Goal: Information Seeking & Learning: Learn about a topic

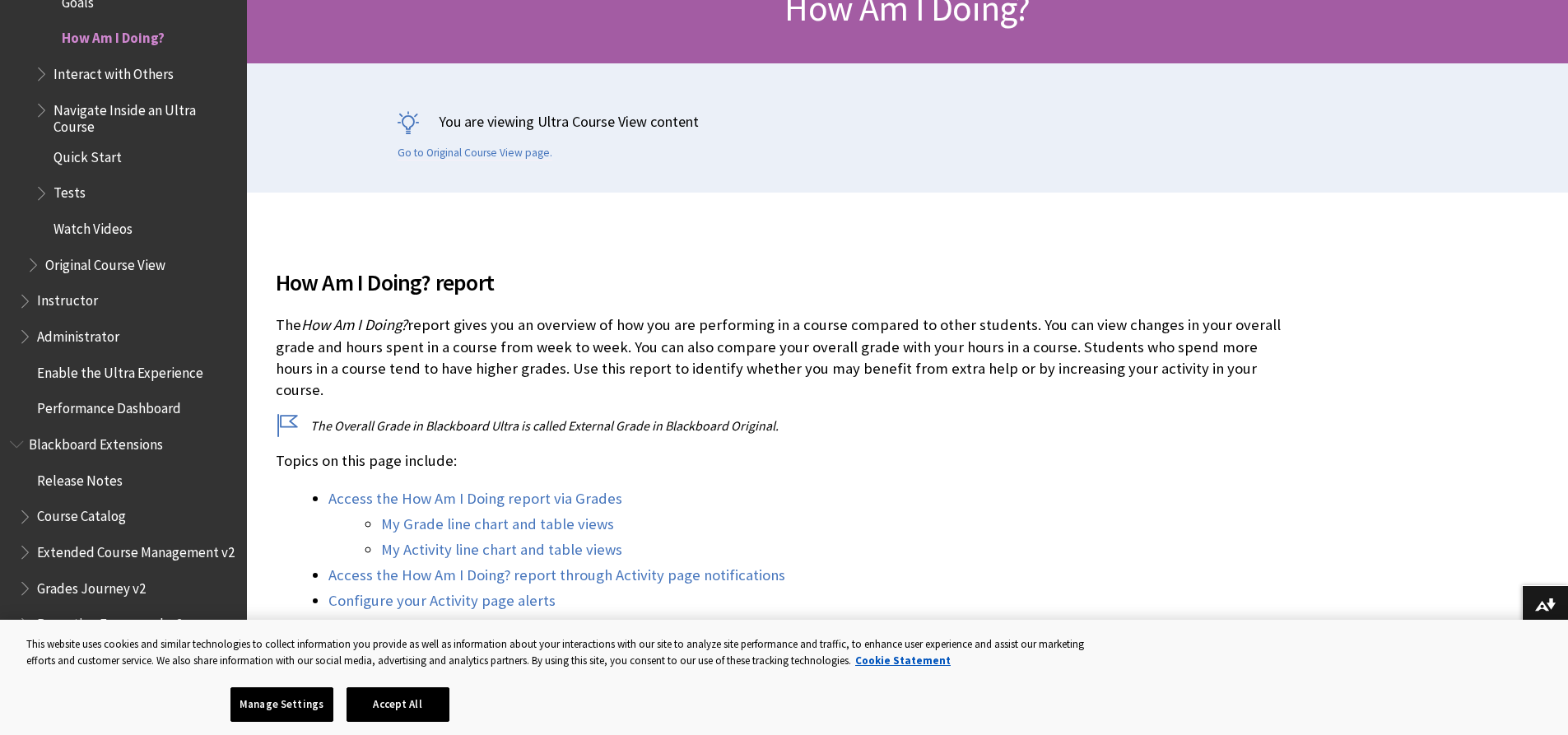
scroll to position [165, 0]
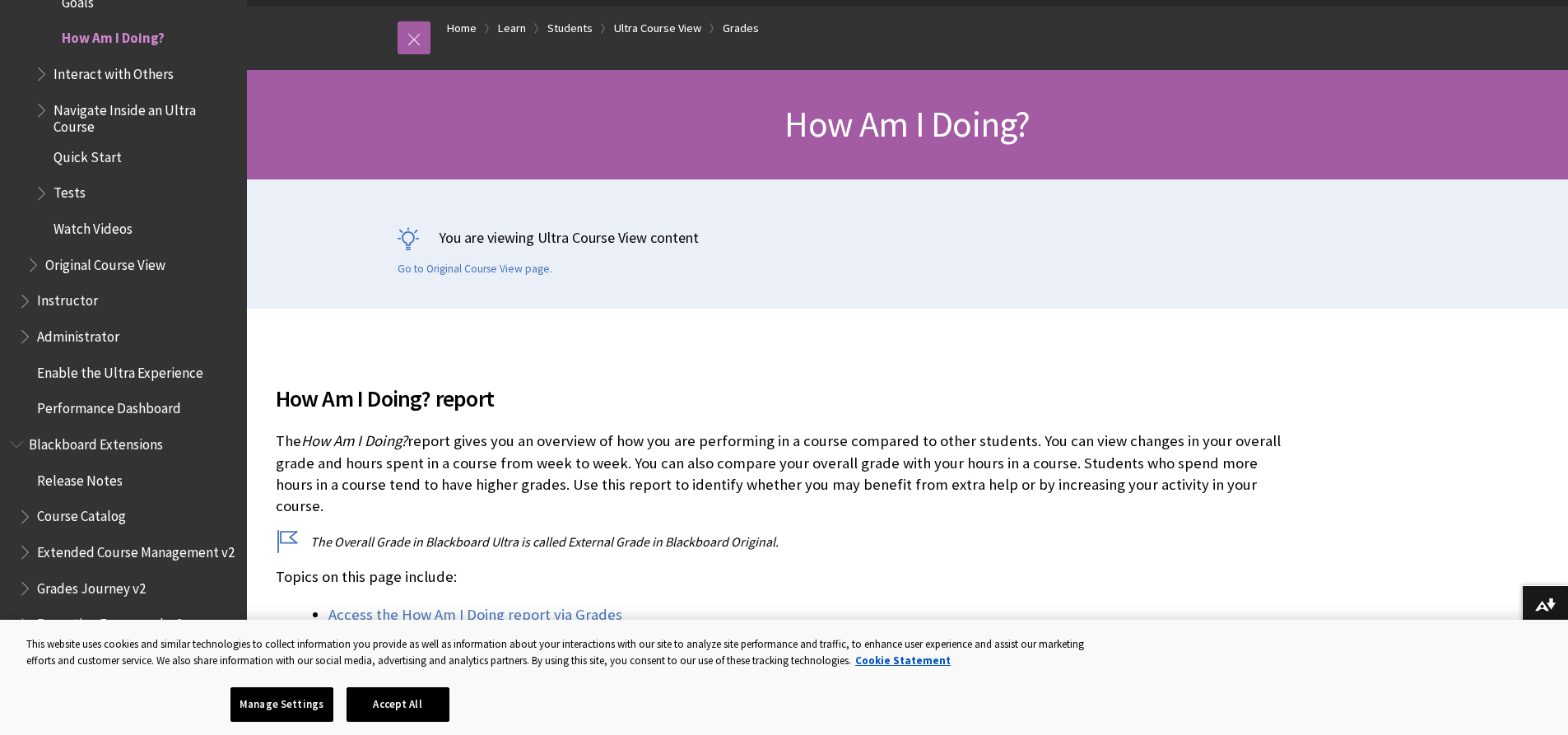
click at [90, 300] on span "Instructor" at bounding box center [68, 298] width 61 height 22
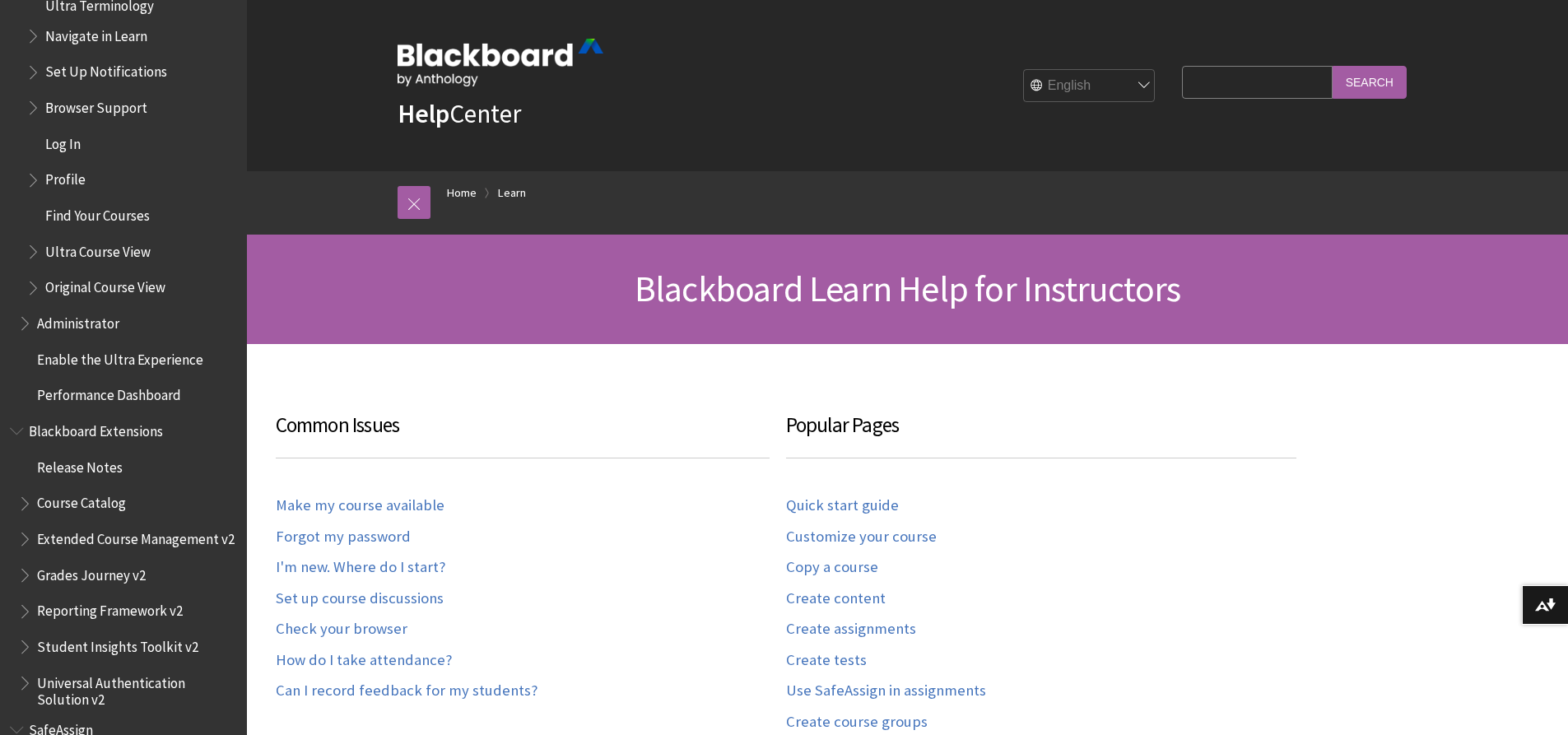
scroll to position [1786, 0]
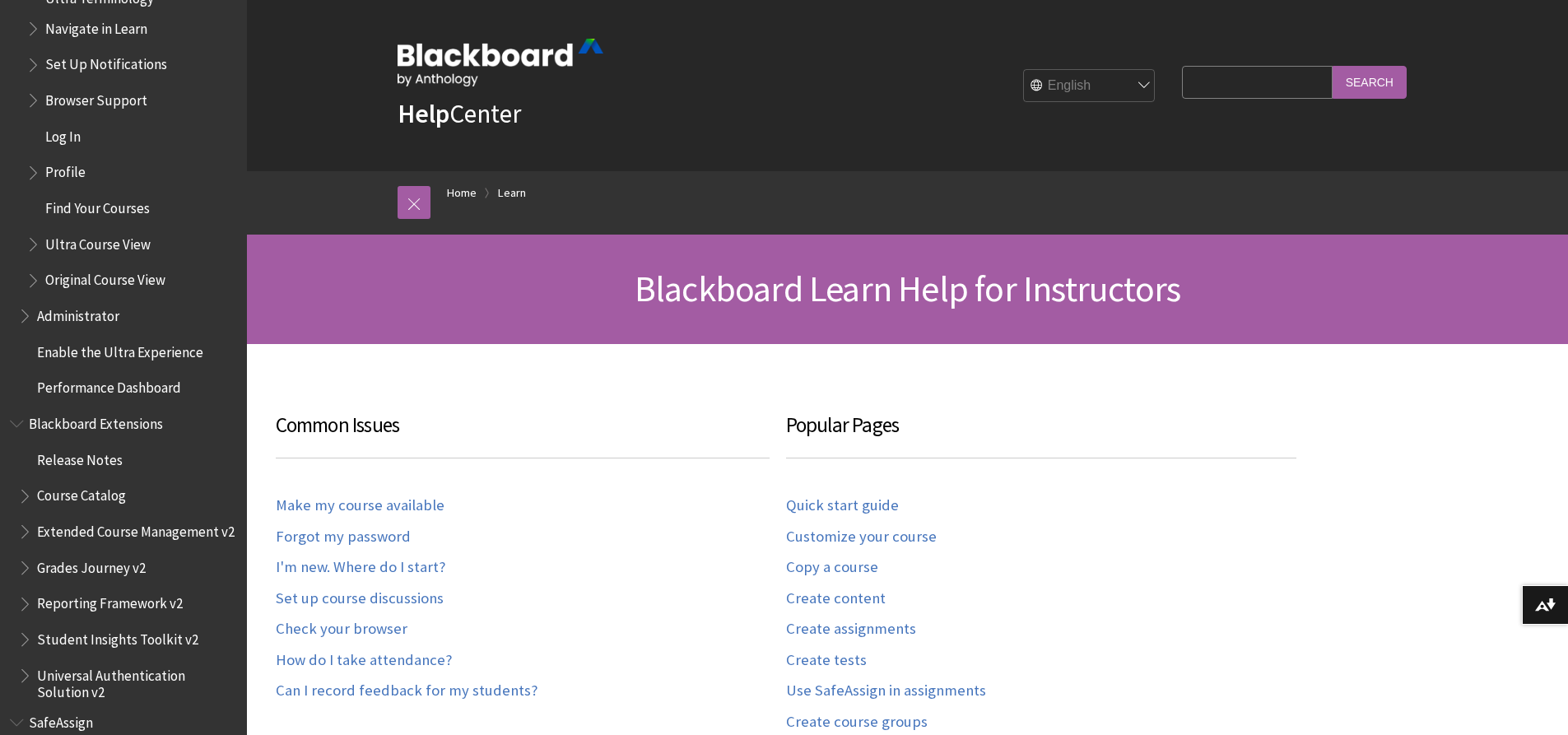
click at [81, 314] on span "Administrator" at bounding box center [78, 313] width 82 height 22
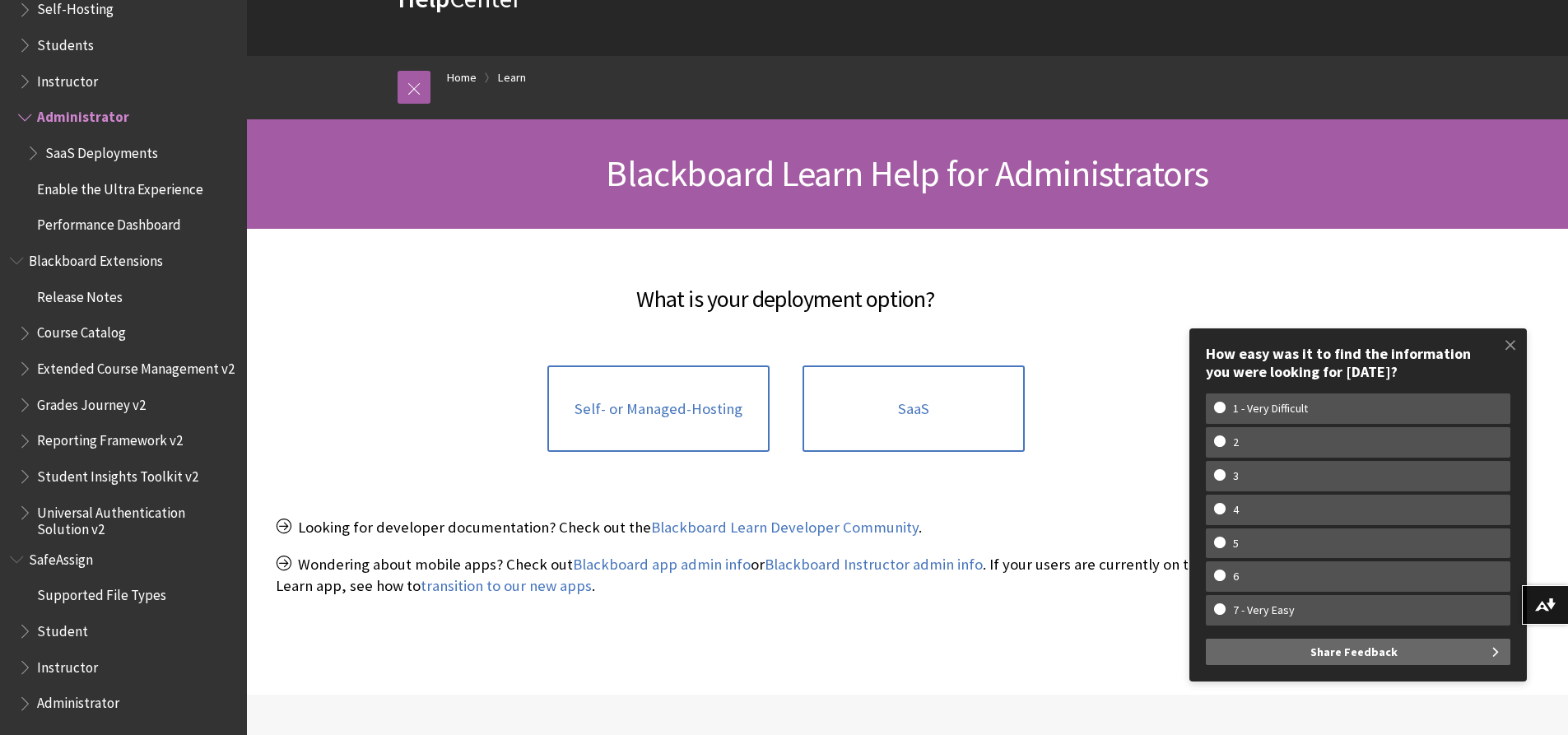
scroll to position [35, 0]
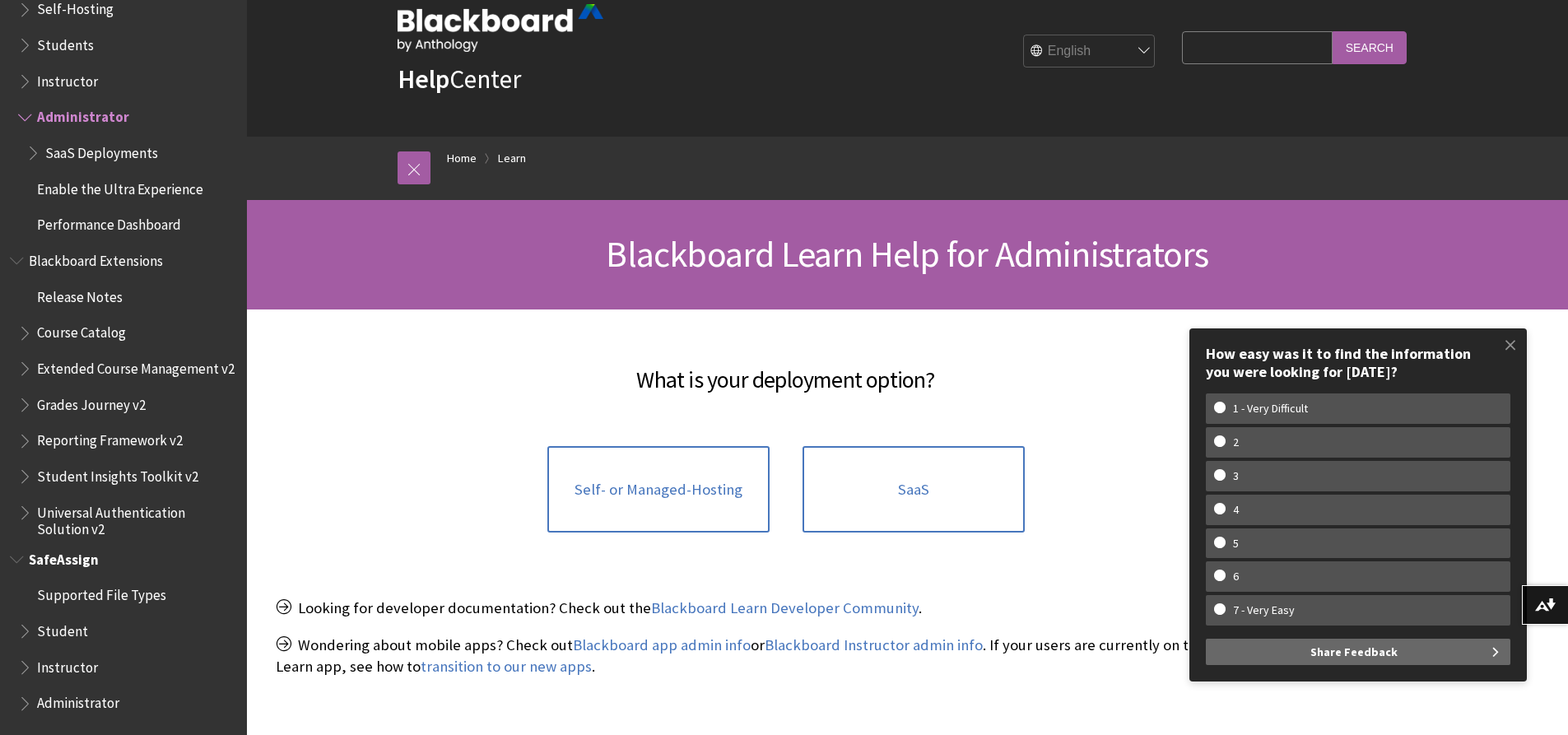
click at [96, 690] on span "Administrator" at bounding box center [78, 701] width 82 height 22
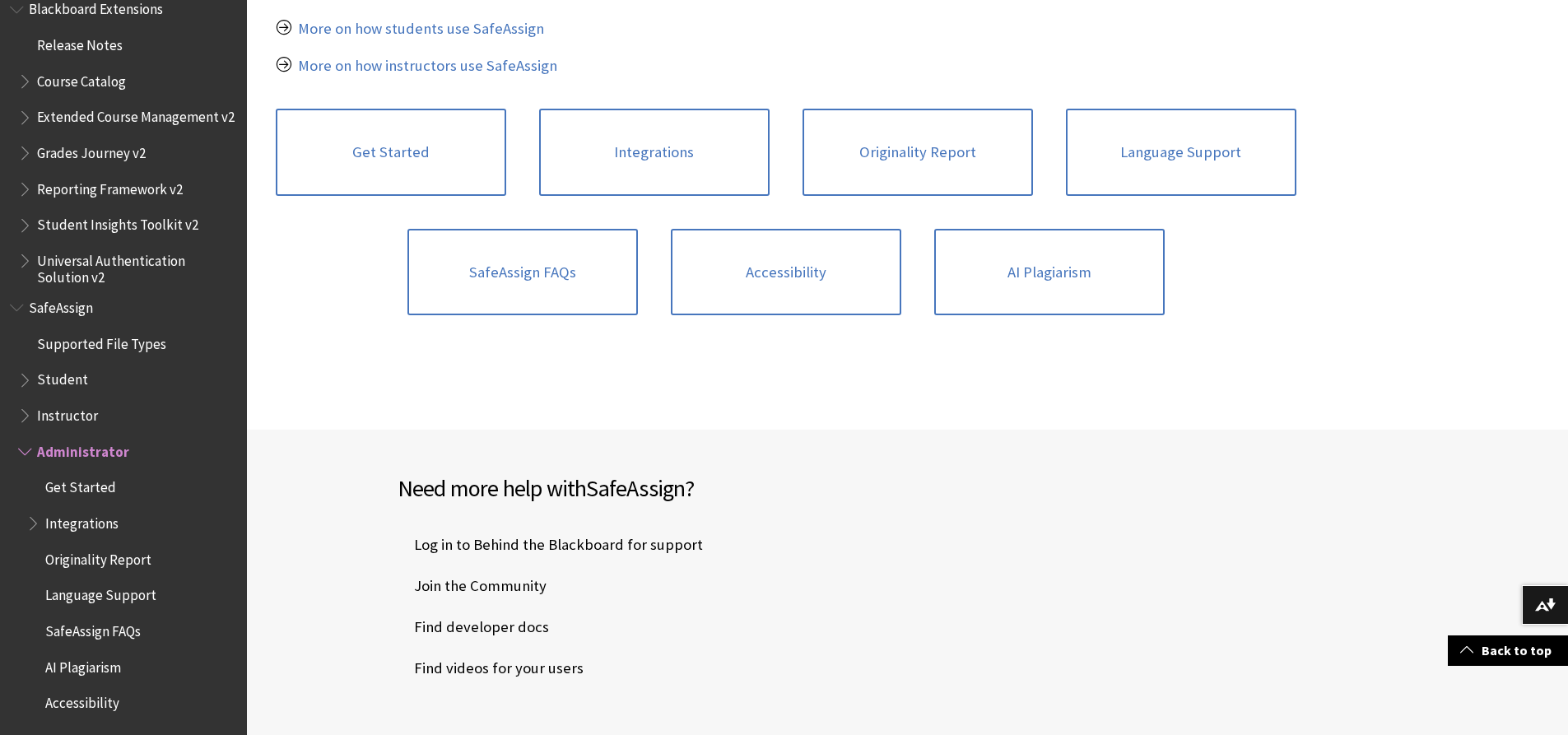
scroll to position [329, 0]
